Goal: Task Accomplishment & Management: Complete application form

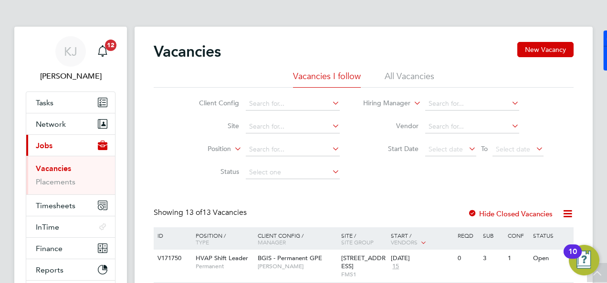
scroll to position [420, 0]
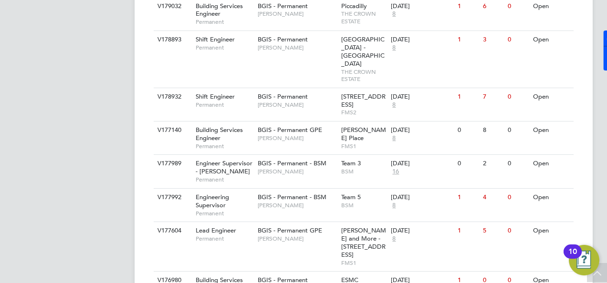
drag, startPoint x: 601, startPoint y: 175, endPoint x: 597, endPoint y: 195, distance: 20.5
drag, startPoint x: 595, startPoint y: 212, endPoint x: 593, endPoint y: 224, distance: 11.6
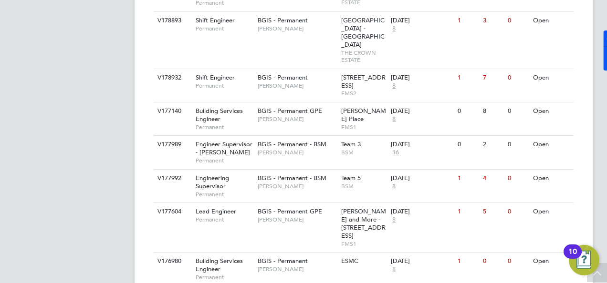
scroll to position [458, 0]
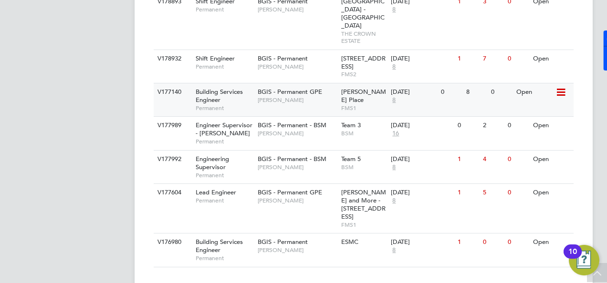
click at [199, 88] on span "Building Services Engineer" at bounding box center [219, 96] width 47 height 16
drag, startPoint x: 606, startPoint y: 137, endPoint x: 606, endPoint y: 111, distance: 26.2
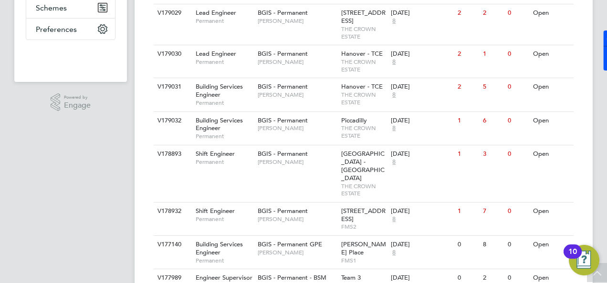
scroll to position [324, 0]
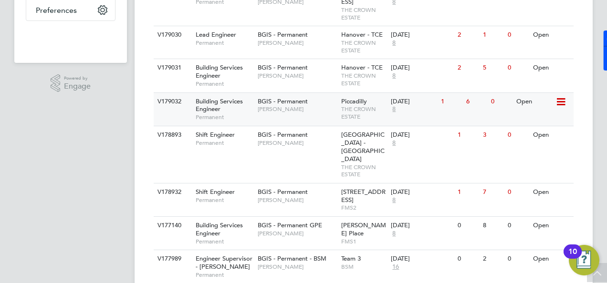
click at [205, 109] on span "Building Services Engineer" at bounding box center [219, 105] width 47 height 16
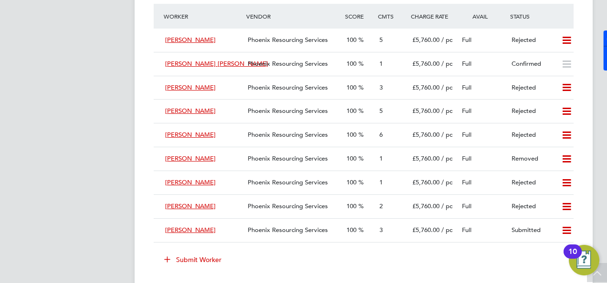
click at [167, 263] on icon at bounding box center [167, 259] width 7 height 7
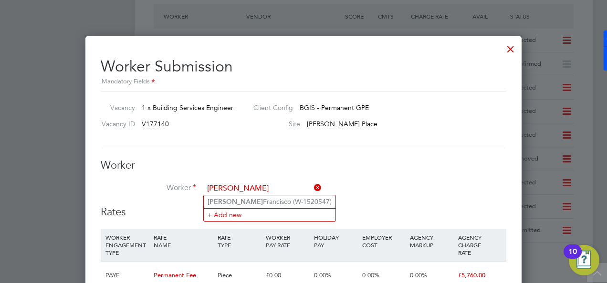
type input "danilo"
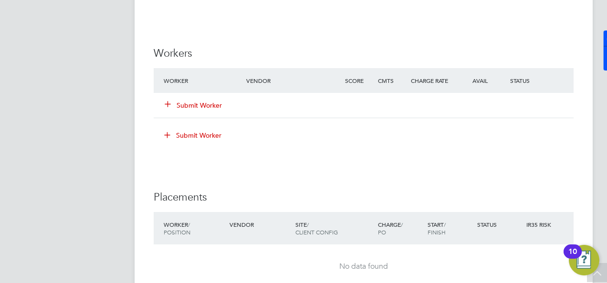
scroll to position [1259, 0]
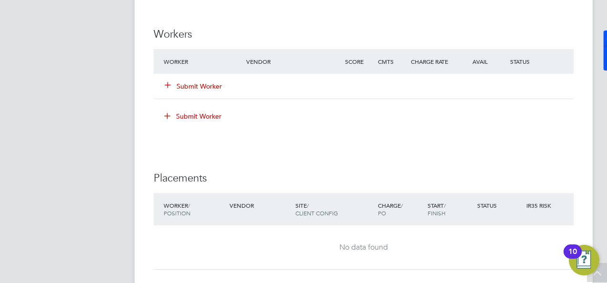
click at [171, 82] on icon at bounding box center [167, 84] width 7 height 7
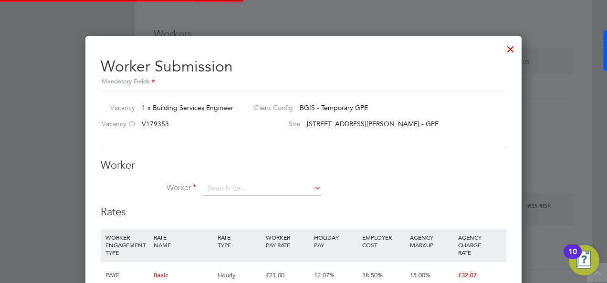
scroll to position [693, 436]
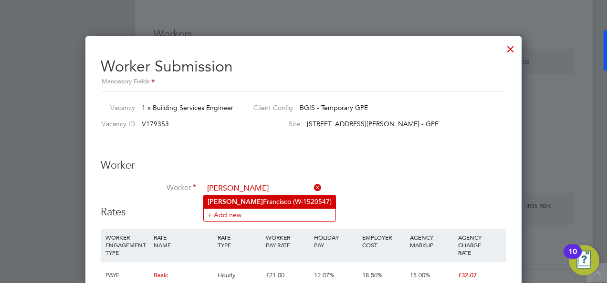
click at [261, 204] on li "Danilo Francisco (W-1520547)" at bounding box center [270, 202] width 132 height 13
type input "Danilo Francisco (W-1520547)"
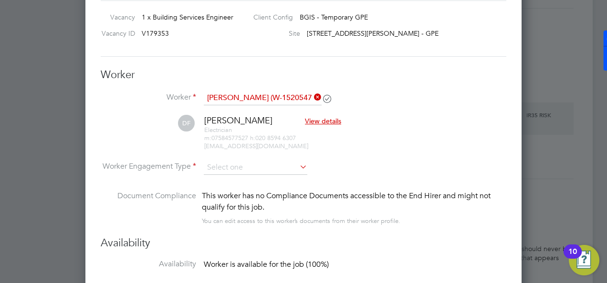
scroll to position [1354, 0]
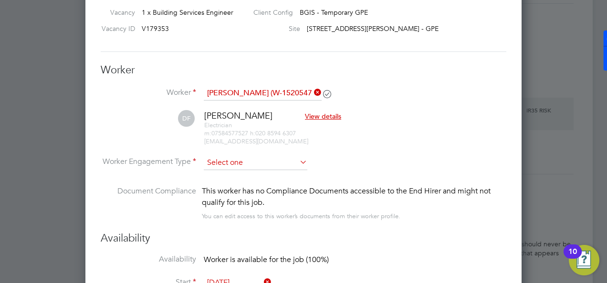
click at [256, 158] on input at bounding box center [255, 163] width 103 height 14
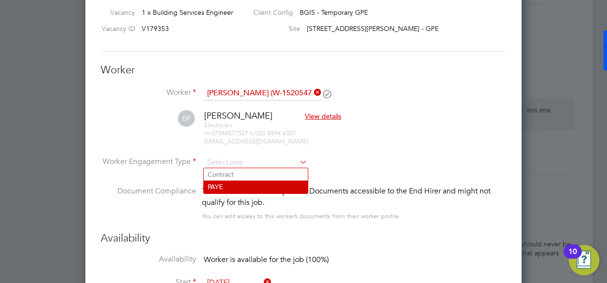
click at [249, 191] on li "PAYE" at bounding box center [256, 187] width 104 height 12
type input "PAYE"
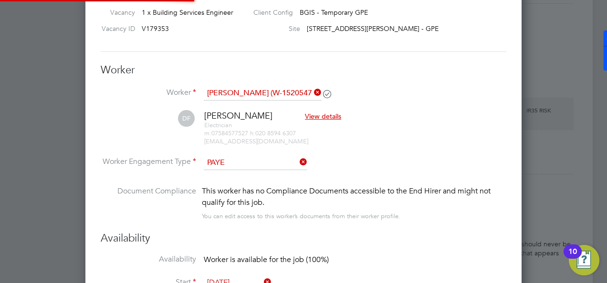
scroll to position [0, 0]
click at [253, 165] on input at bounding box center [255, 163] width 103 height 14
click at [400, 119] on li "DF Danilo Francisco View details Electrician m: 07584577527 h: 020 8594 6307 fd…" at bounding box center [303, 132] width 405 height 45
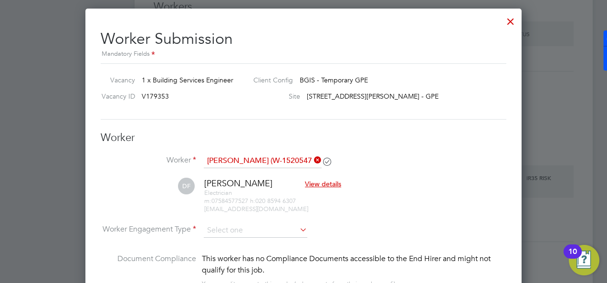
scroll to position [1268, 0]
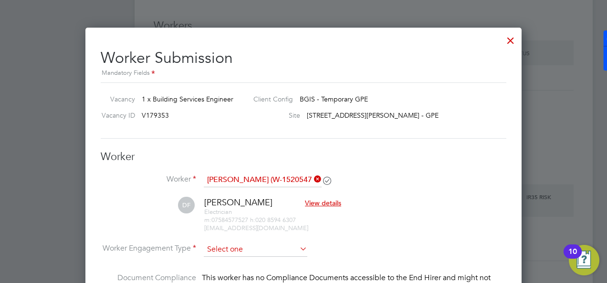
click at [268, 248] on input at bounding box center [255, 250] width 103 height 14
click at [248, 271] on li "PAYE" at bounding box center [256, 274] width 104 height 12
type input "PAYE"
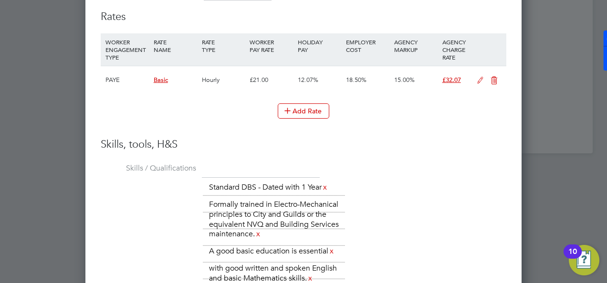
scroll to position [1687, 0]
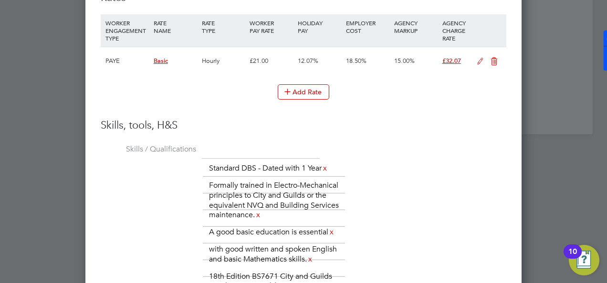
click at [482, 59] on icon at bounding box center [480, 62] width 12 height 8
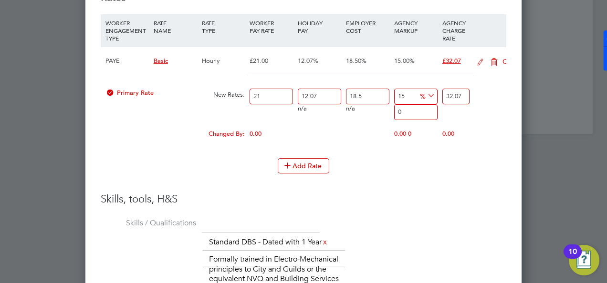
scroll to position [986, 436]
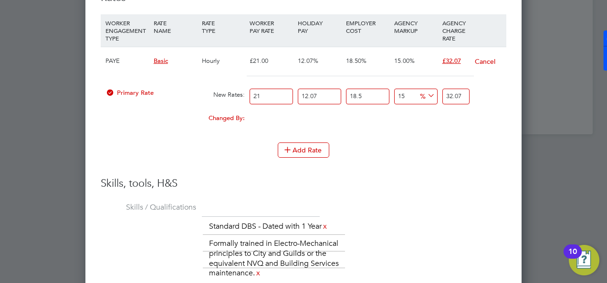
click at [263, 89] on input "21" at bounding box center [270, 97] width 43 height 16
type input "2"
type input "3.05446785"
type input "25"
type input "38.180848125"
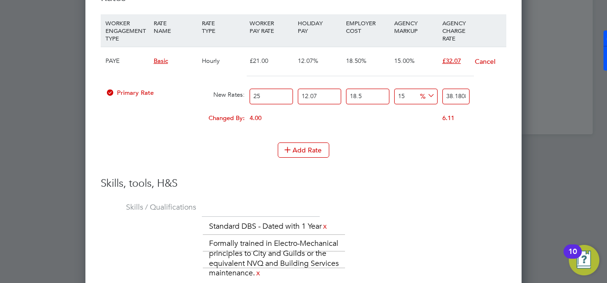
type input "25"
click at [441, 154] on div "Add Rate" at bounding box center [303, 150] width 405 height 15
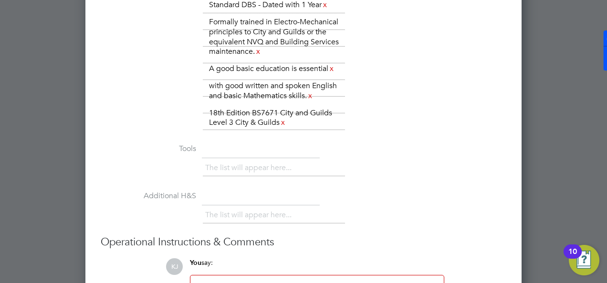
scroll to position [1998, 0]
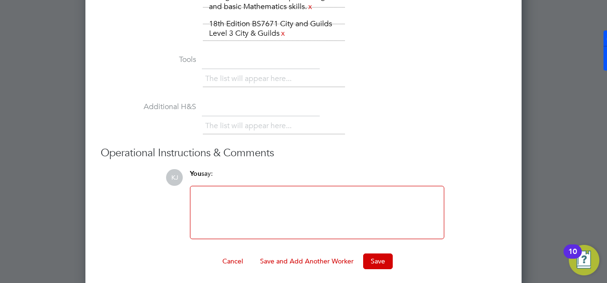
click at [239, 220] on div at bounding box center [317, 212] width 242 height 41
click at [371, 262] on button "Save" at bounding box center [378, 261] width 30 height 15
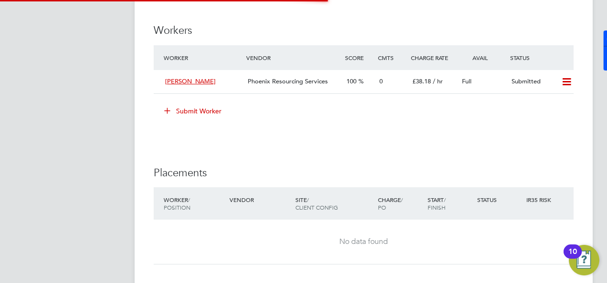
scroll to position [1259, 0]
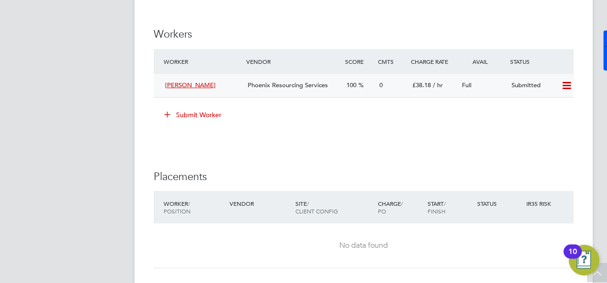
click at [233, 90] on div "Danilo Francisco" at bounding box center [202, 86] width 83 height 16
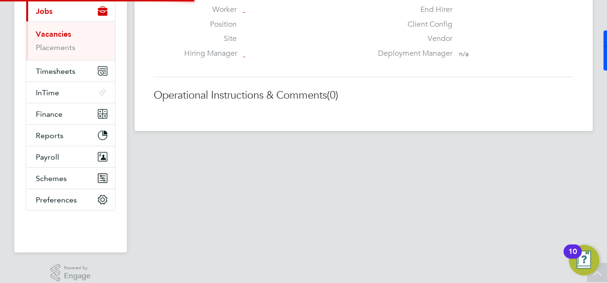
scroll to position [5, 5]
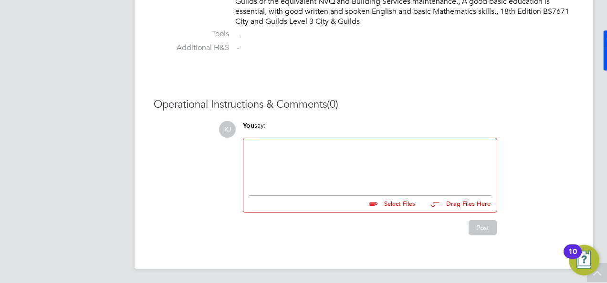
click at [395, 200] on input "file" at bounding box center [419, 202] width 143 height 13
type input "C:\fakepath\W-1520547_DF.docx"
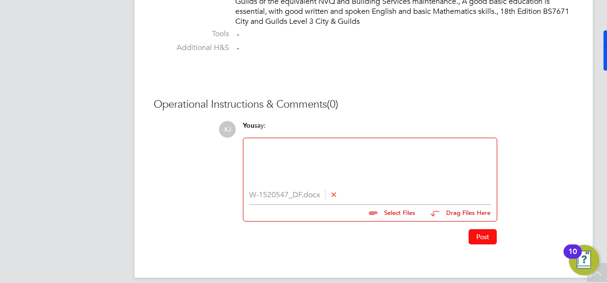
click at [481, 234] on button "Post" at bounding box center [482, 236] width 28 height 15
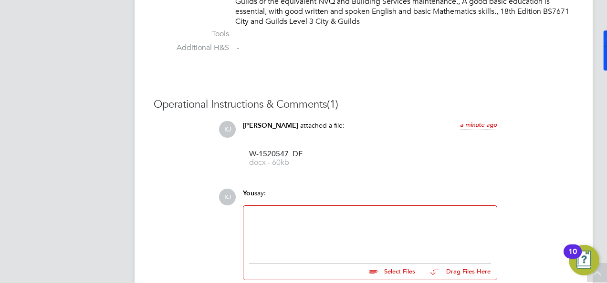
click at [413, 274] on input "file" at bounding box center [419, 270] width 143 height 13
type input "C:\fakepath\electrotechnical diploma B-df.jpg"
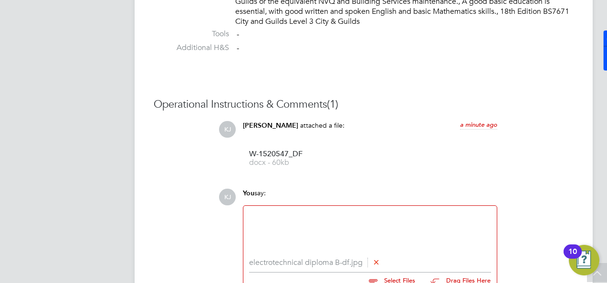
click at [405, 279] on input "file" at bounding box center [419, 279] width 143 height 13
type input "C:\fakepath\electrotechnical diploma A-df.jpg"
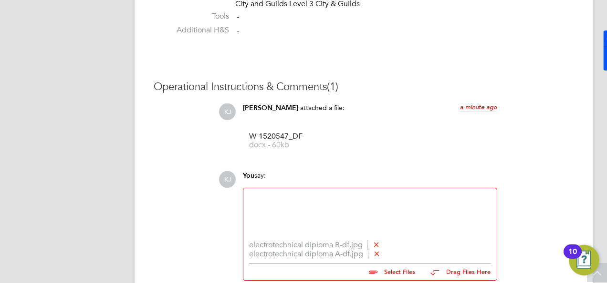
scroll to position [899, 0]
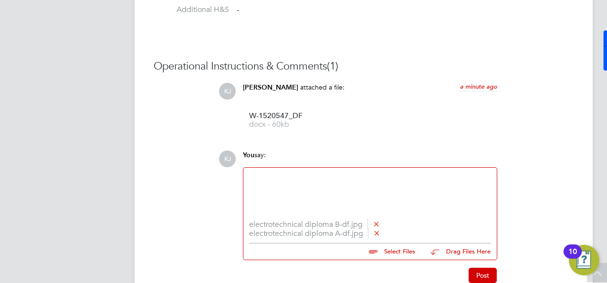
click at [390, 247] on input "file" at bounding box center [419, 250] width 143 height 13
type input "C:\fakepath\18 Edition-DF.jpeg"
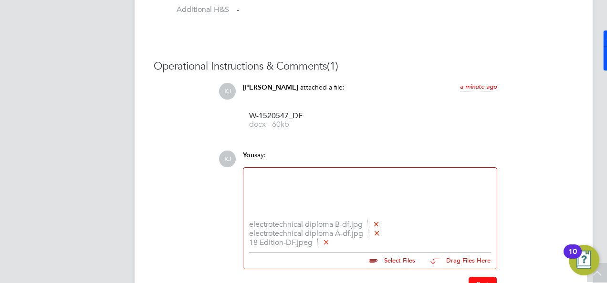
click at [486, 280] on button "Post" at bounding box center [482, 284] width 28 height 15
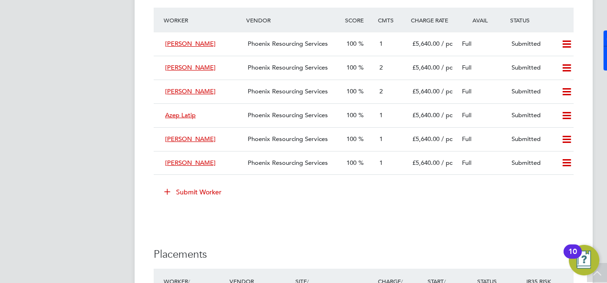
click at [168, 194] on icon at bounding box center [167, 191] width 7 height 7
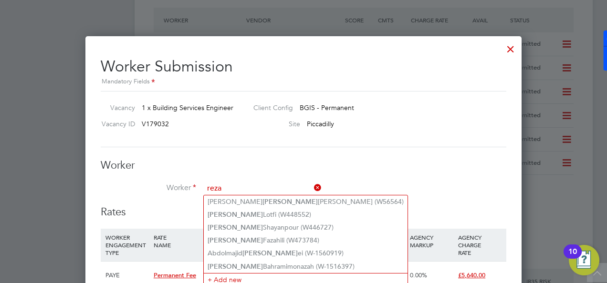
type input "reza"
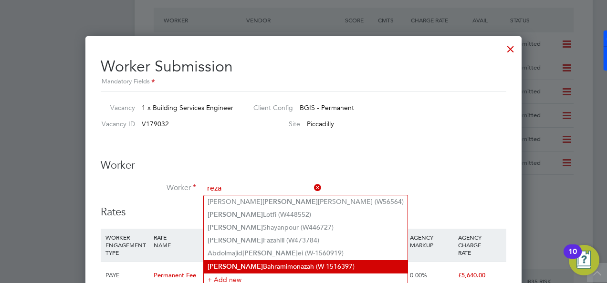
type input "reza"
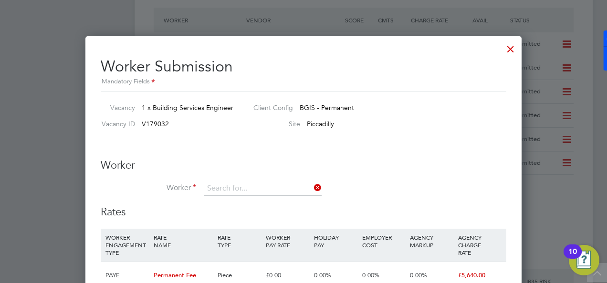
click at [275, 193] on input at bounding box center [263, 189] width 118 height 14
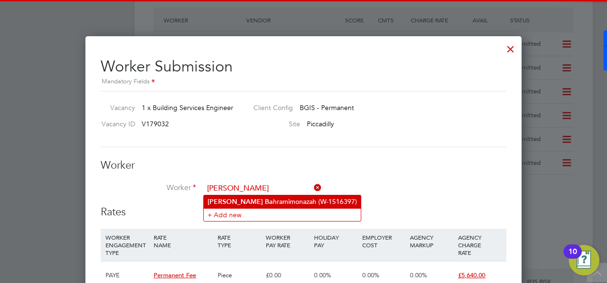
click at [259, 198] on li "[PERSON_NAME] hramimonazah (W-1516397)" at bounding box center [282, 202] width 157 height 13
type input "[PERSON_NAME] (W-1516397)"
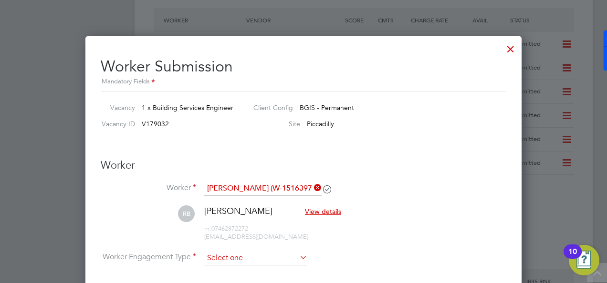
click at [274, 253] on input at bounding box center [255, 258] width 103 height 14
click at [236, 279] on li "PAYE" at bounding box center [256, 282] width 104 height 12
type input "PAYE"
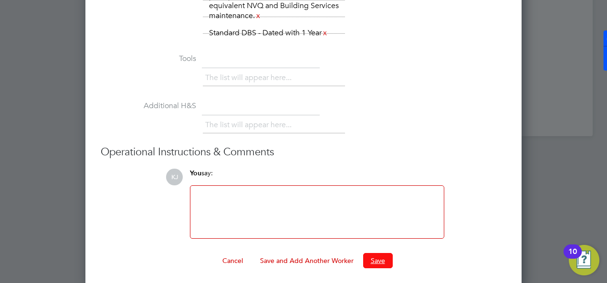
click at [375, 253] on button "Save" at bounding box center [378, 260] width 30 height 15
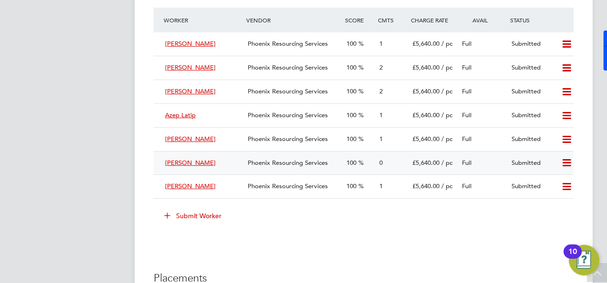
click at [241, 164] on div "[PERSON_NAME]" at bounding box center [202, 163] width 83 height 16
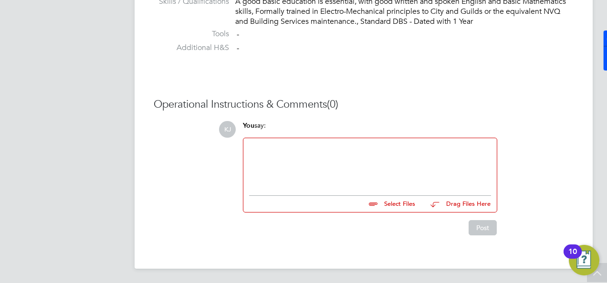
click at [403, 204] on input "file" at bounding box center [419, 202] width 143 height 13
type input "C:\fakepath\Resume-W-1516397 RB.docx"
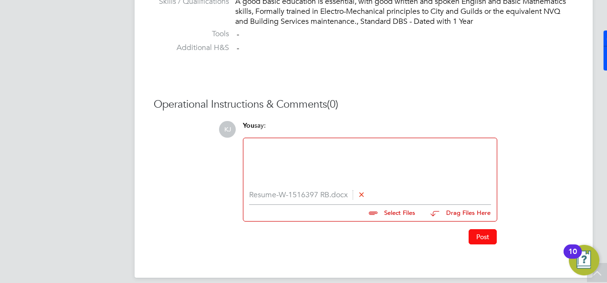
click at [489, 241] on button "Post" at bounding box center [482, 236] width 28 height 15
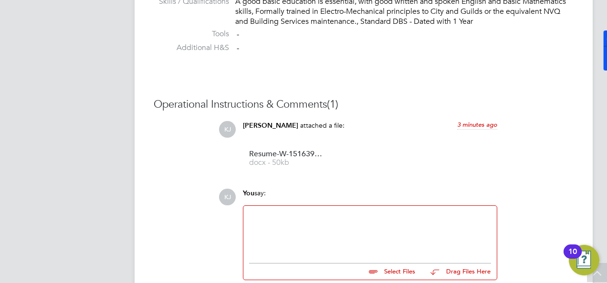
click at [333, 171] on ul "Resume-W-1516397%20RB docx - 50kb" at bounding box center [370, 159] width 254 height 32
